Goal: Information Seeking & Learning: Check status

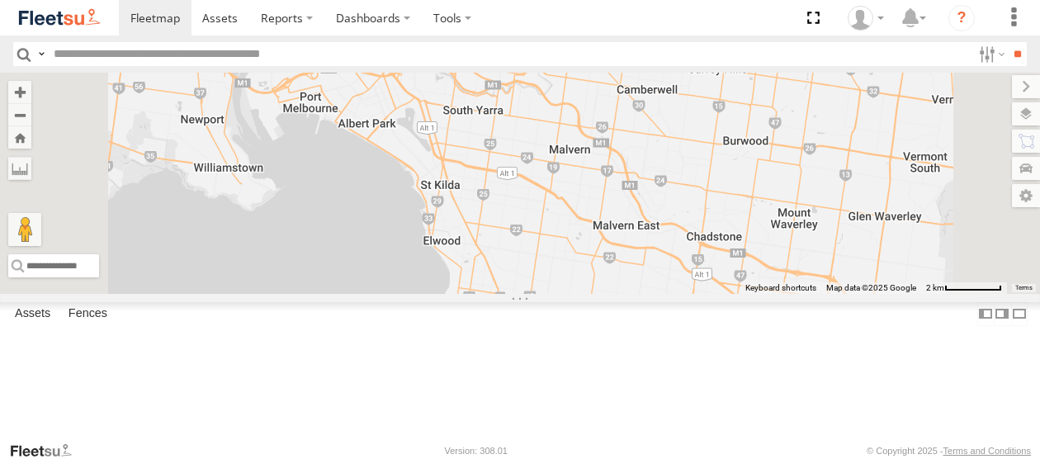
click at [0, 0] on link at bounding box center [0, 0] width 0 height 0
click at [0, 0] on div at bounding box center [0, 0] width 0 height 0
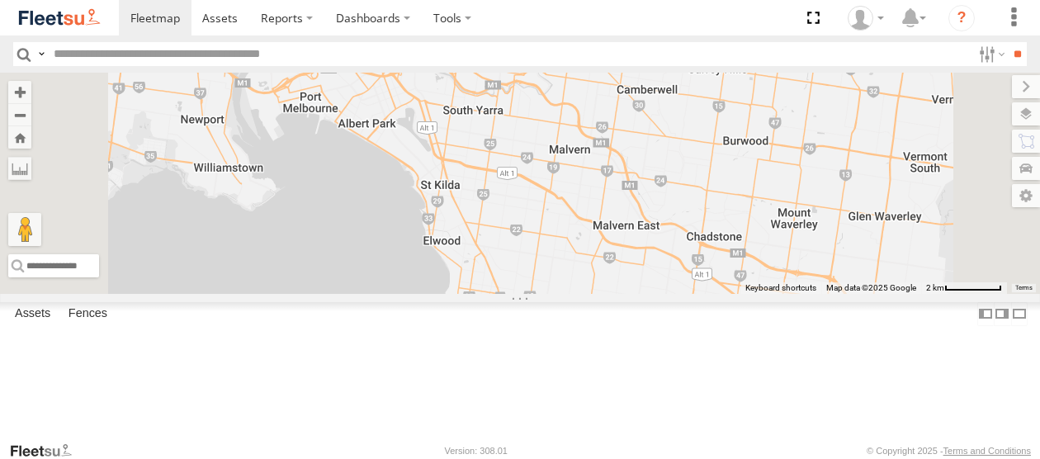
click at [0, 0] on span at bounding box center [0, 0] width 0 height 0
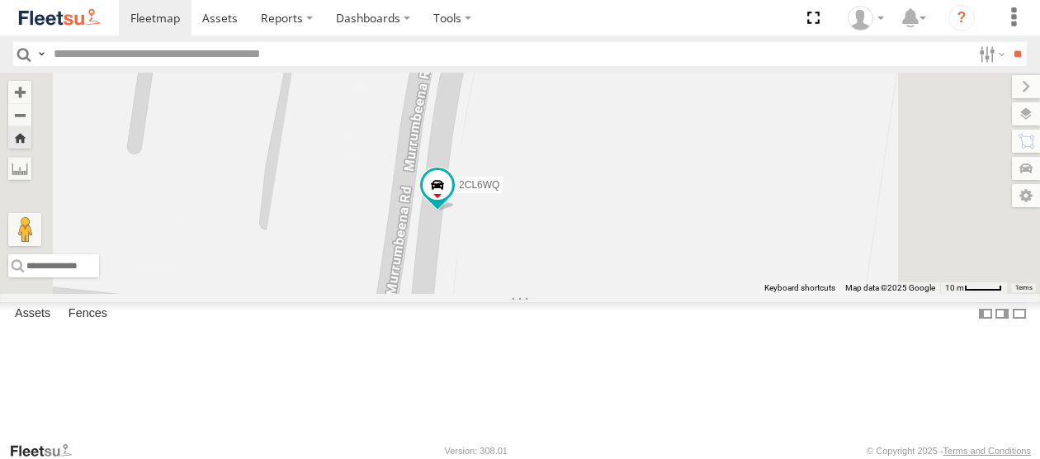
click at [0, 0] on span at bounding box center [0, 0] width 0 height 0
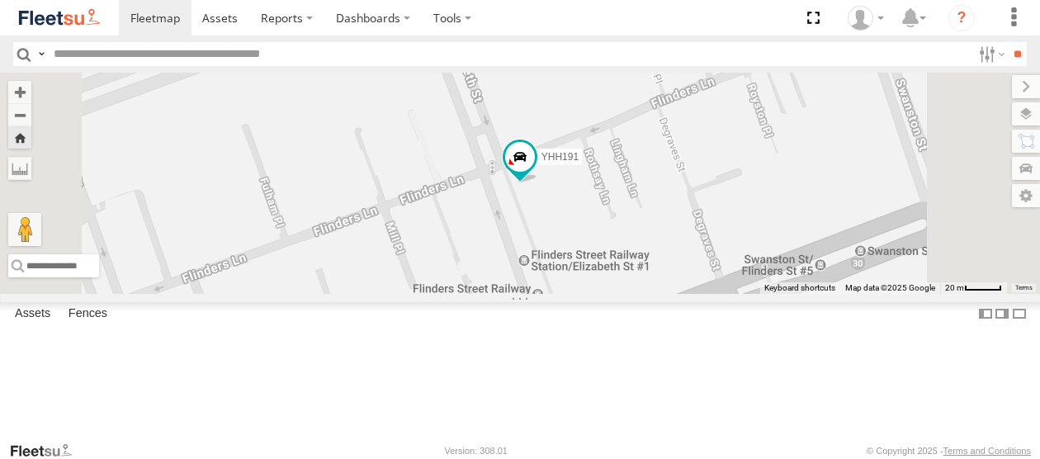
click at [0, 0] on span at bounding box center [0, 0] width 0 height 0
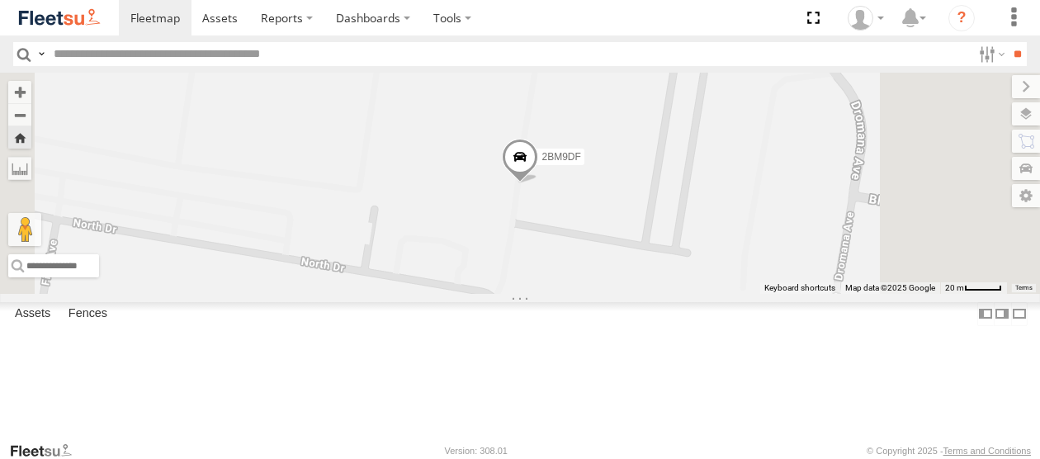
click at [0, 0] on span at bounding box center [0, 0] width 0 height 0
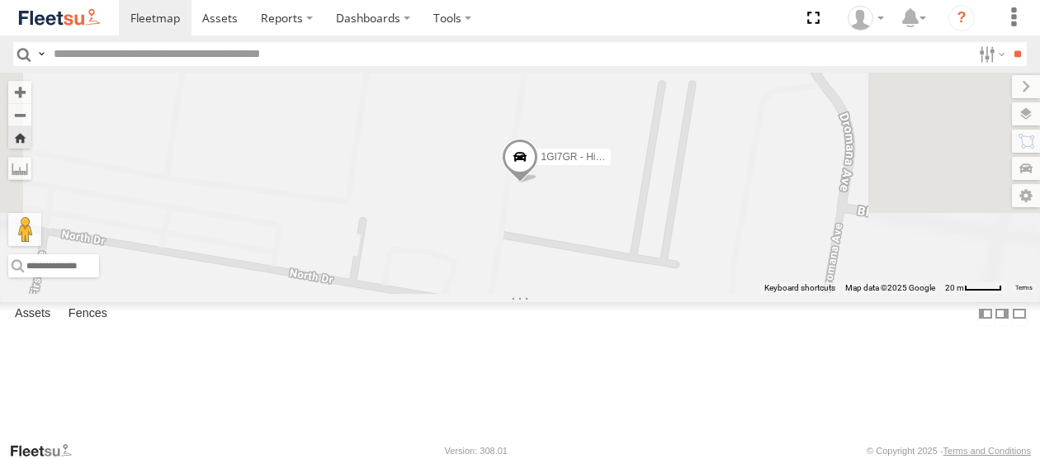
click at [0, 0] on span at bounding box center [0, 0] width 0 height 0
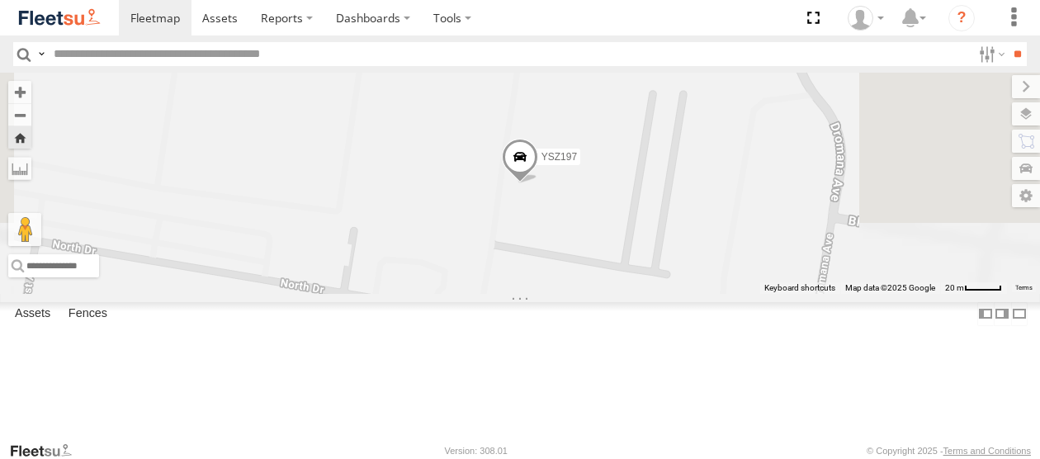
click at [0, 0] on span at bounding box center [0, 0] width 0 height 0
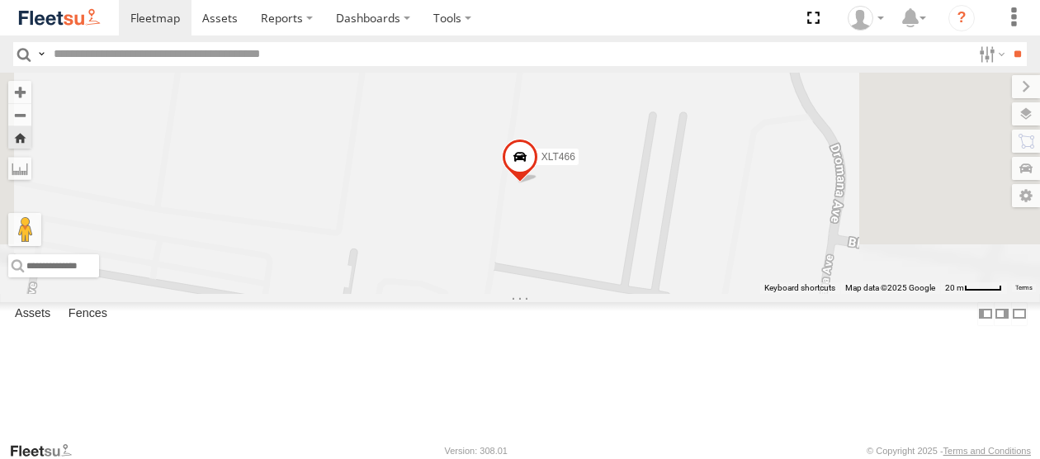
click at [0, 0] on span at bounding box center [0, 0] width 0 height 0
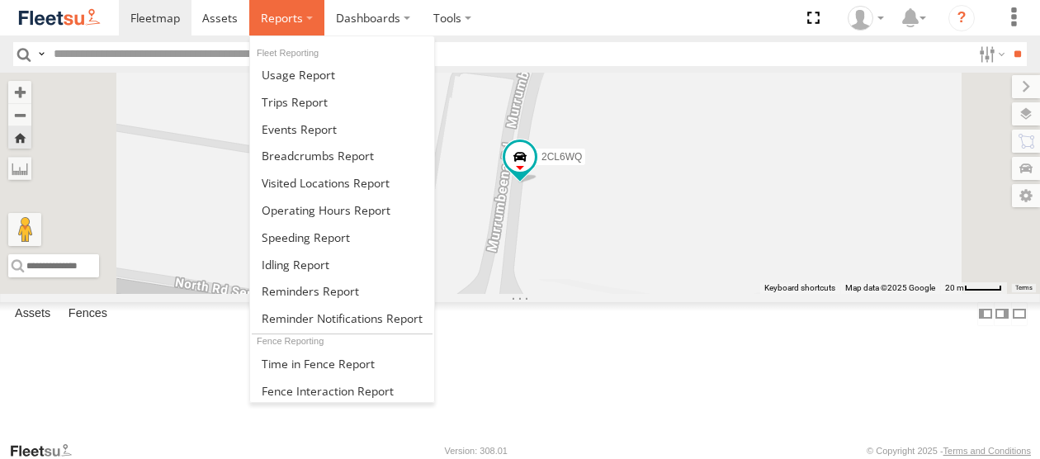
click at [279, 19] on span at bounding box center [282, 18] width 42 height 16
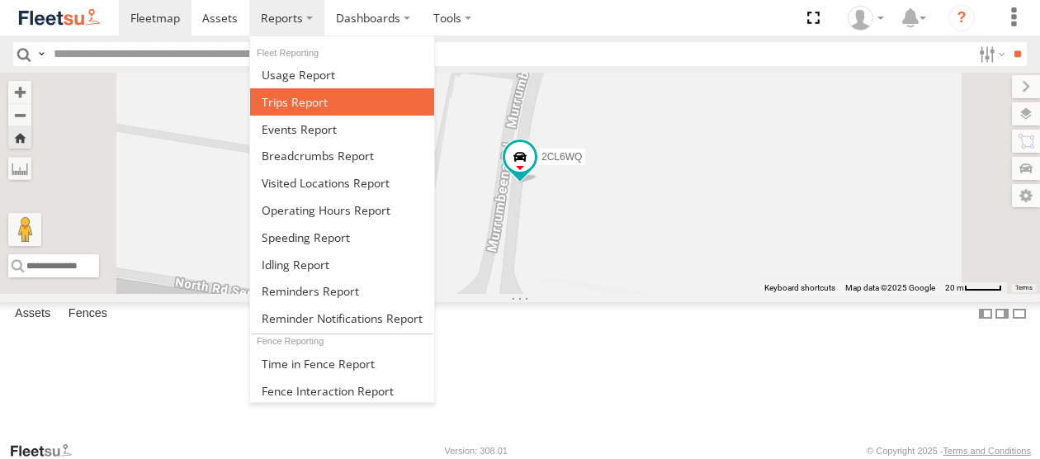
click at [287, 98] on span at bounding box center [295, 102] width 66 height 16
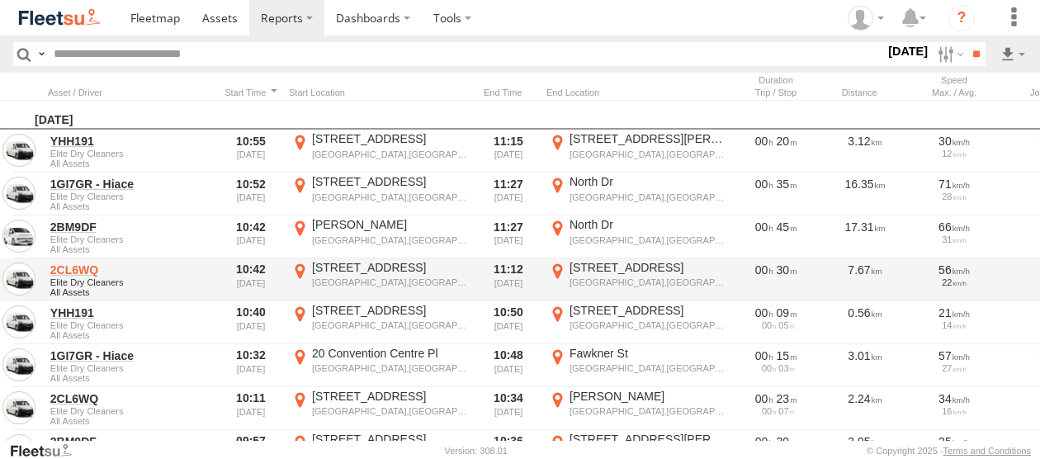
click at [83, 270] on link "2CL6WQ" at bounding box center [130, 270] width 160 height 15
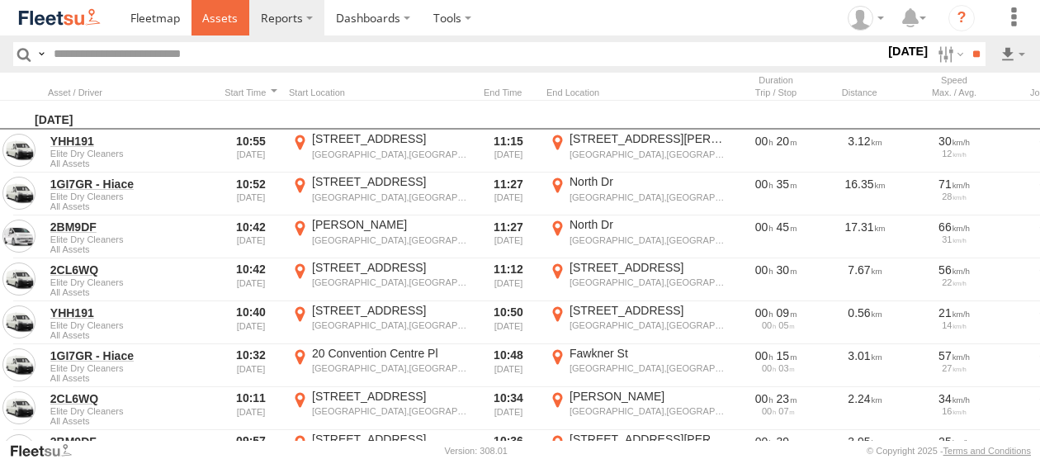
click at [214, 19] on span at bounding box center [220, 18] width 36 height 16
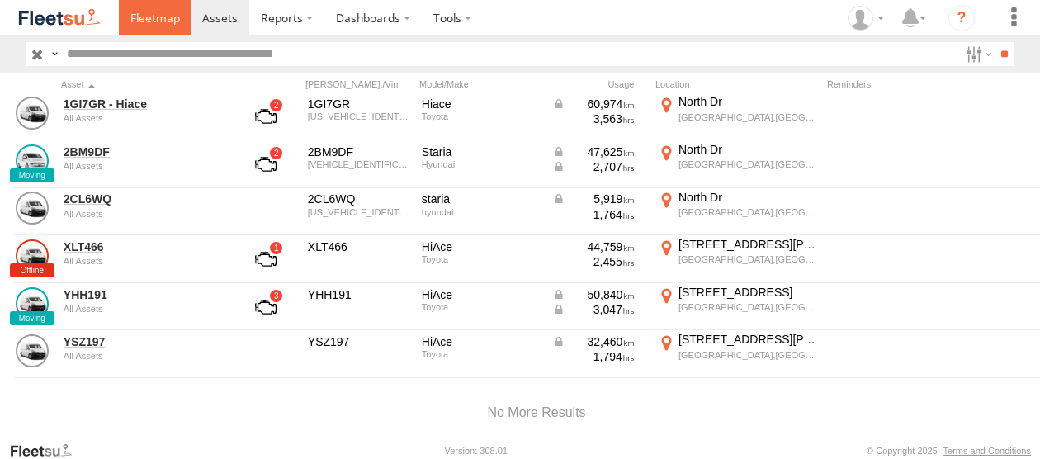
click at [160, 19] on span at bounding box center [155, 18] width 50 height 16
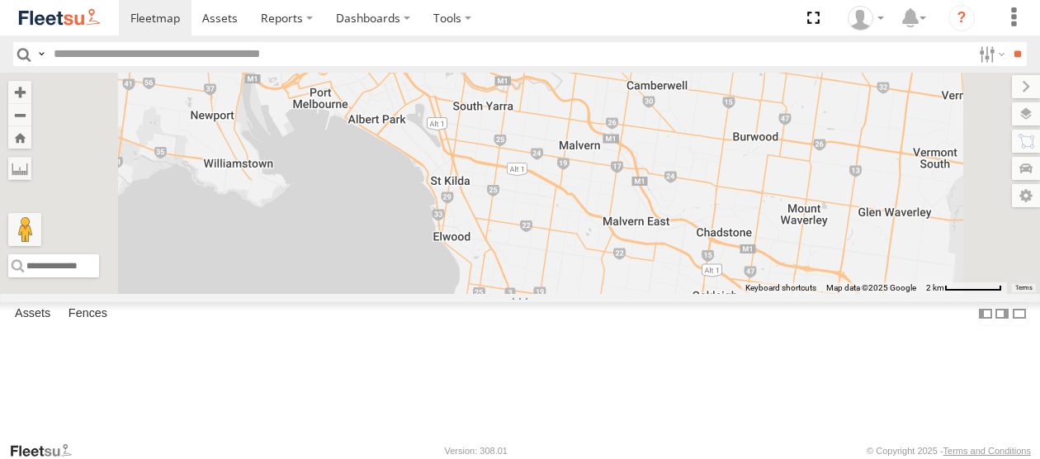
click at [0, 0] on span at bounding box center [0, 0] width 0 height 0
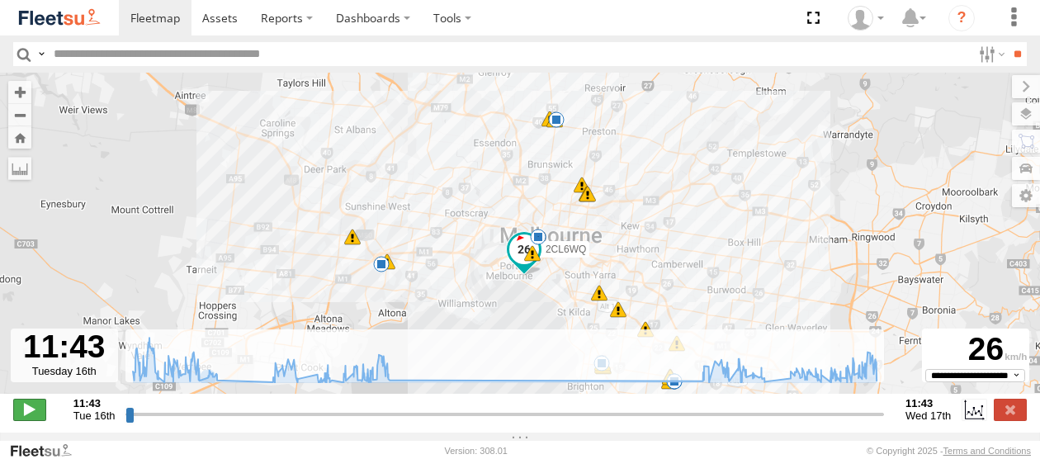
click at [35, 416] on span at bounding box center [29, 409] width 33 height 21
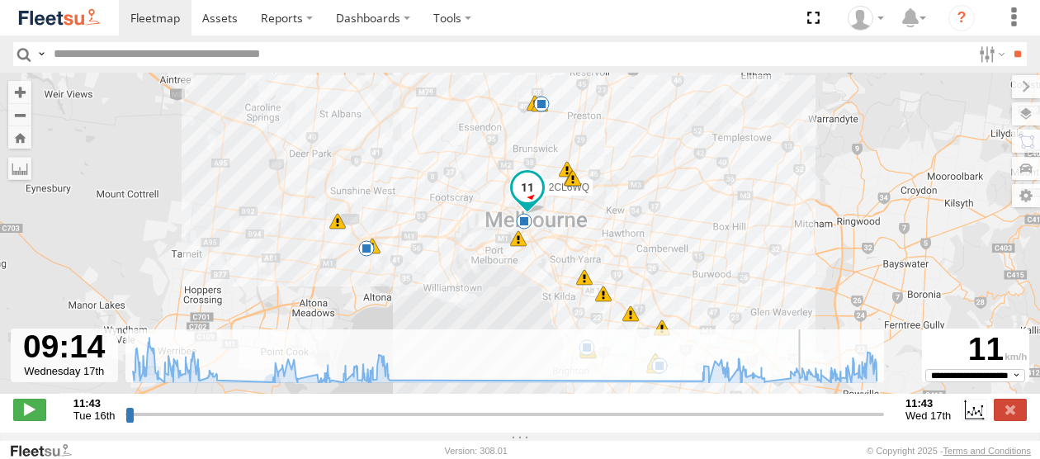
drag, startPoint x: 161, startPoint y: 424, endPoint x: 802, endPoint y: 425, distance: 640.7
click at [802, 422] on input "range" at bounding box center [505, 414] width 759 height 16
drag, startPoint x: 811, startPoint y: 424, endPoint x: 849, endPoint y: 425, distance: 38.0
click at [849, 422] on input "range" at bounding box center [505, 414] width 759 height 16
drag, startPoint x: 859, startPoint y: 422, endPoint x: 874, endPoint y: 425, distance: 15.2
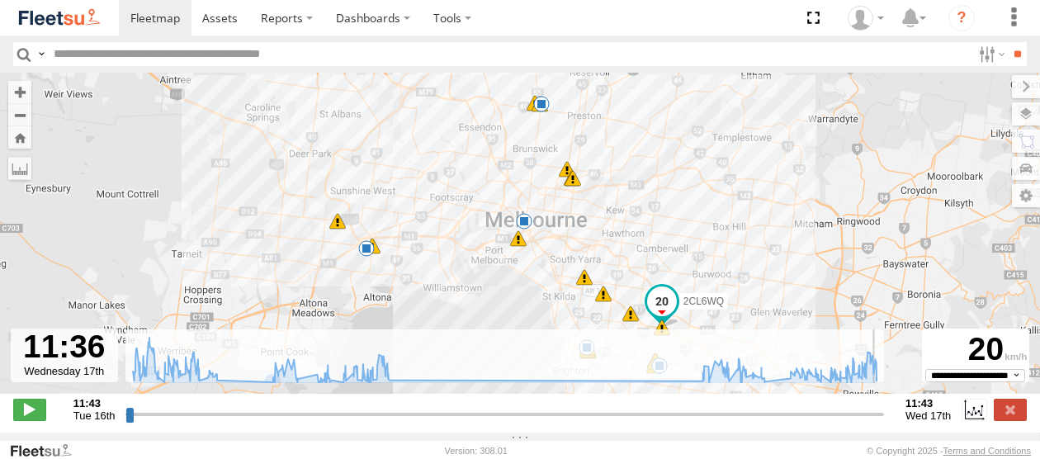
click at [874, 422] on input "range" at bounding box center [505, 414] width 759 height 16
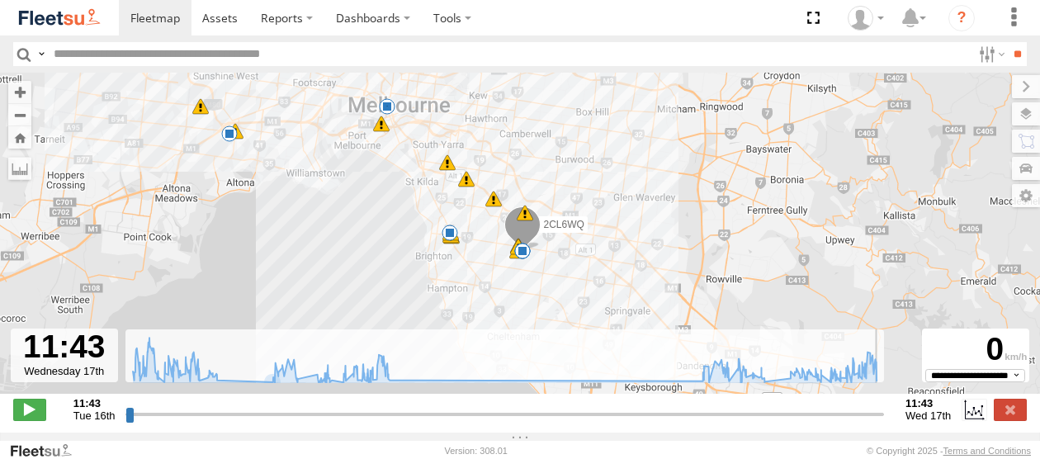
type input "**********"
click at [525, 256] on span at bounding box center [522, 251] width 17 height 17
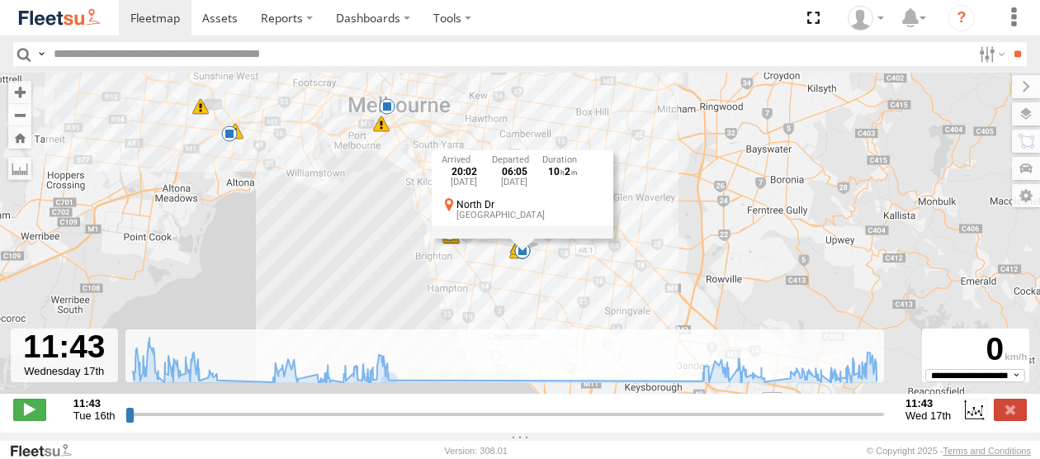
click at [519, 239] on div "20:02 Tue 16th Sep 06:05 Wed 17th Sep 10 2 North Dr Bentleigh East" at bounding box center [523, 194] width 182 height 88
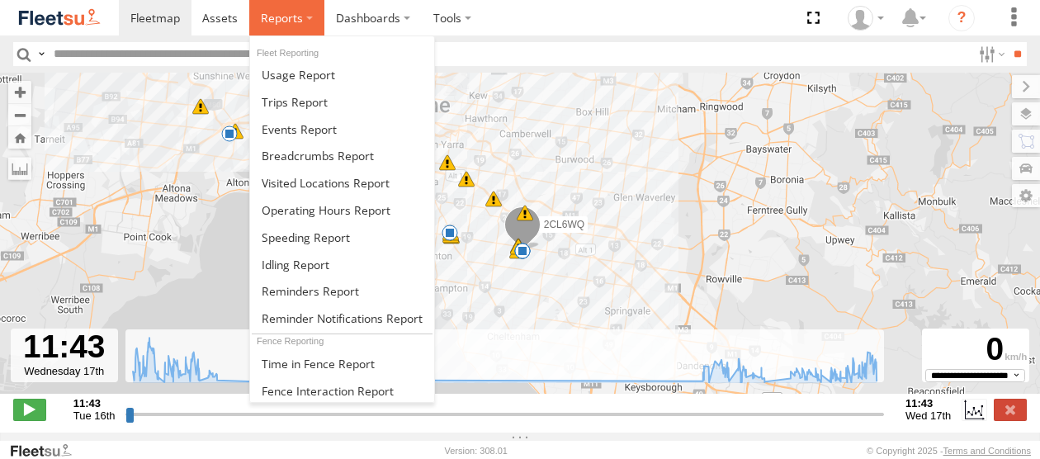
click at [290, 23] on span at bounding box center [282, 18] width 42 height 16
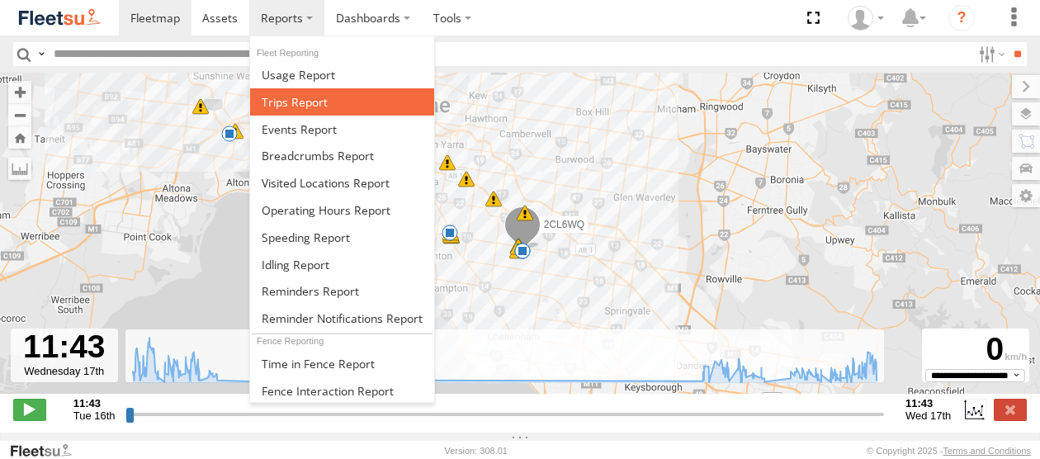
click at [301, 103] on span at bounding box center [295, 102] width 66 height 16
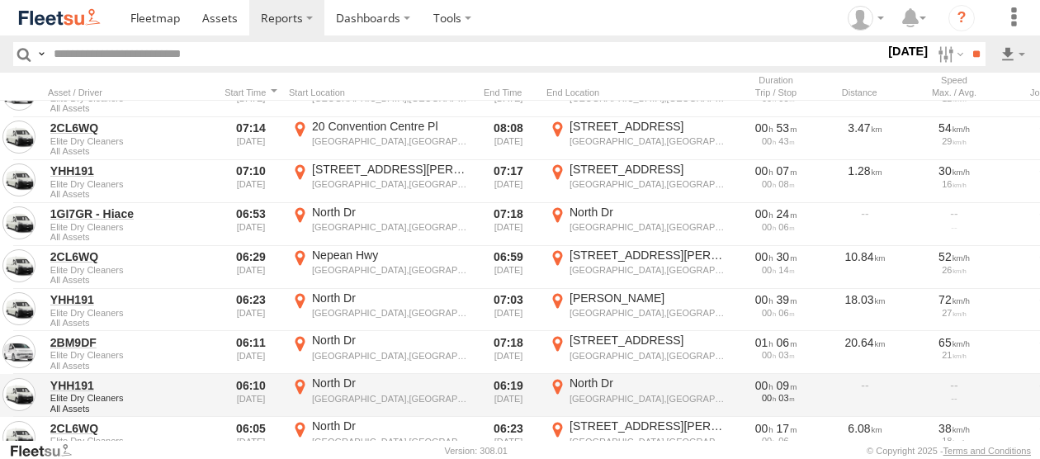
scroll to position [1164, 0]
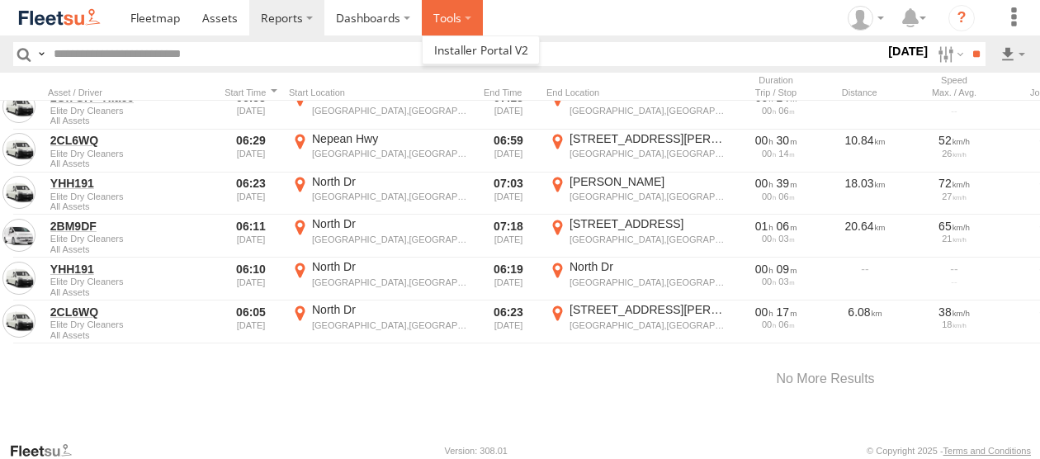
click at [443, 24] on label at bounding box center [452, 18] width 61 height 36
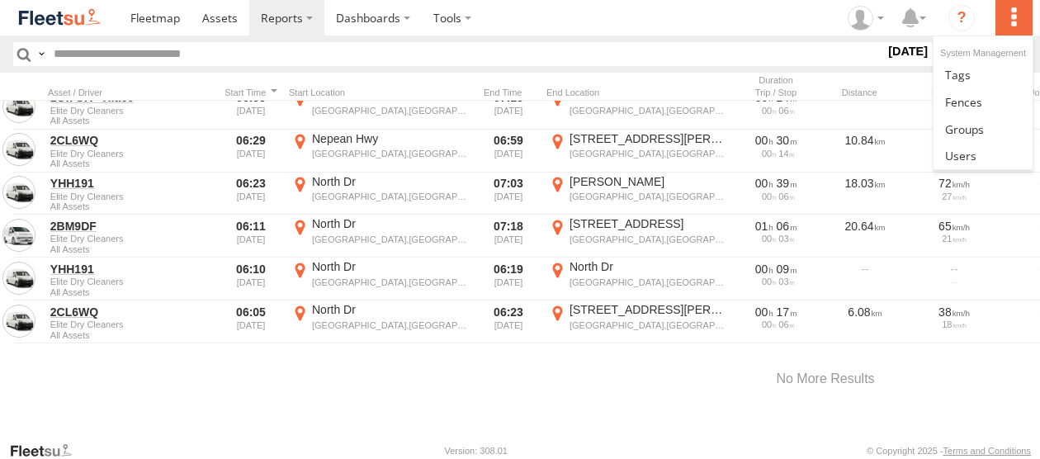
click at [1014, 16] on label at bounding box center [1014, 18] width 36 height 36
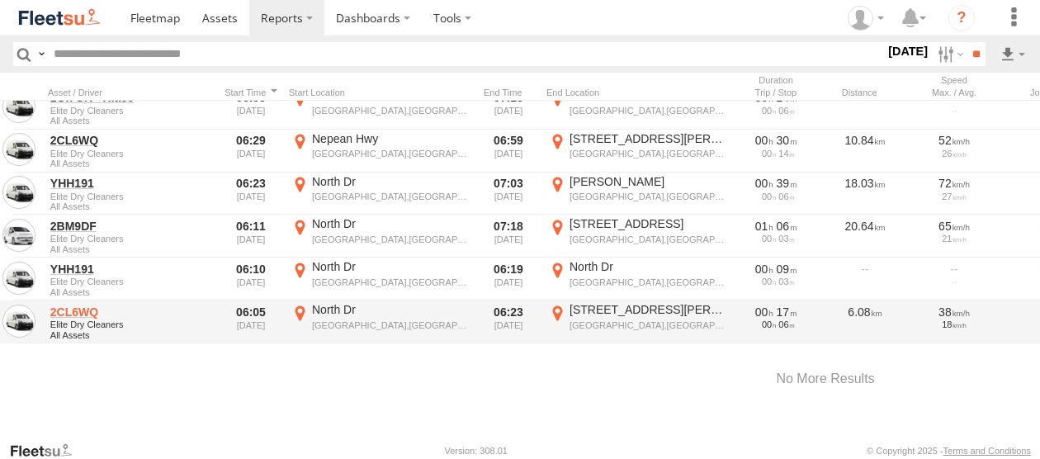
click at [86, 305] on link "2CL6WQ" at bounding box center [130, 312] width 160 height 15
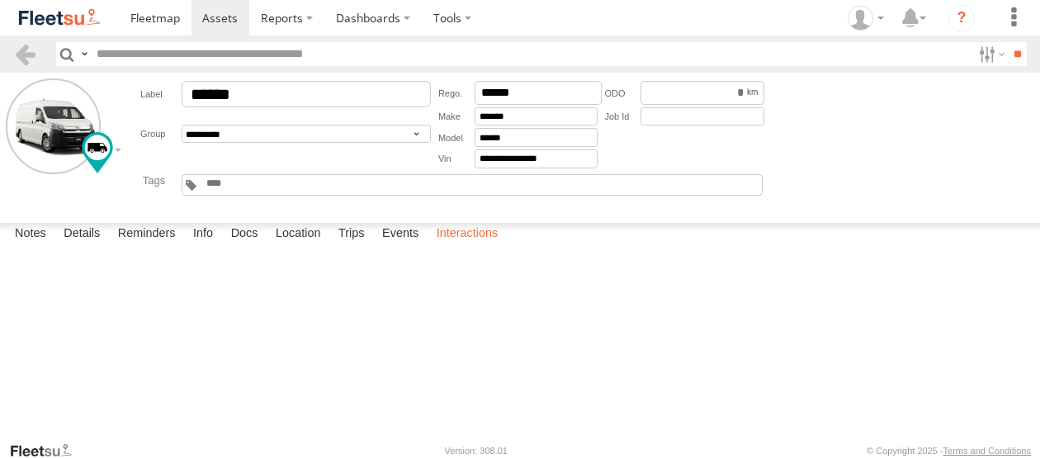
click at [462, 246] on label "Interactions" at bounding box center [468, 234] width 78 height 23
click at [0, 0] on label "Close" at bounding box center [0, 0] width 0 height 0
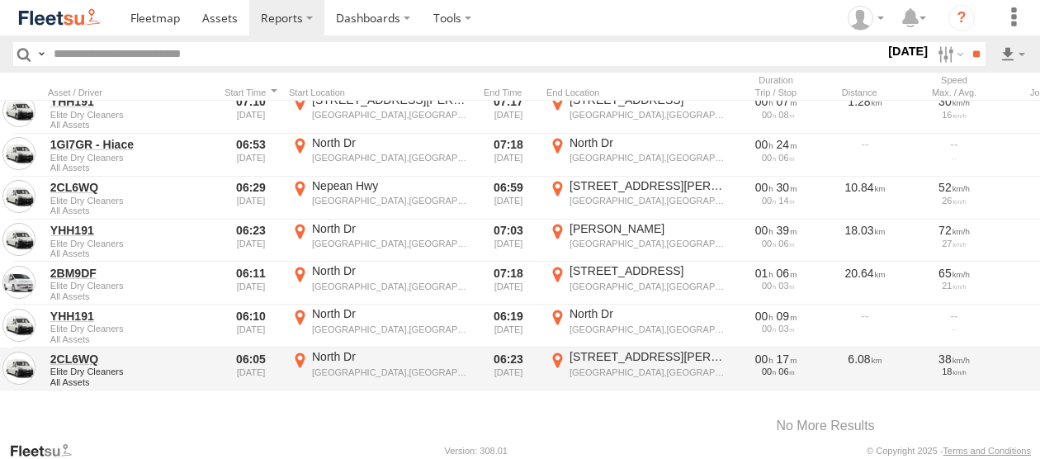
scroll to position [1164, 0]
